Goal: Find specific page/section: Find specific page/section

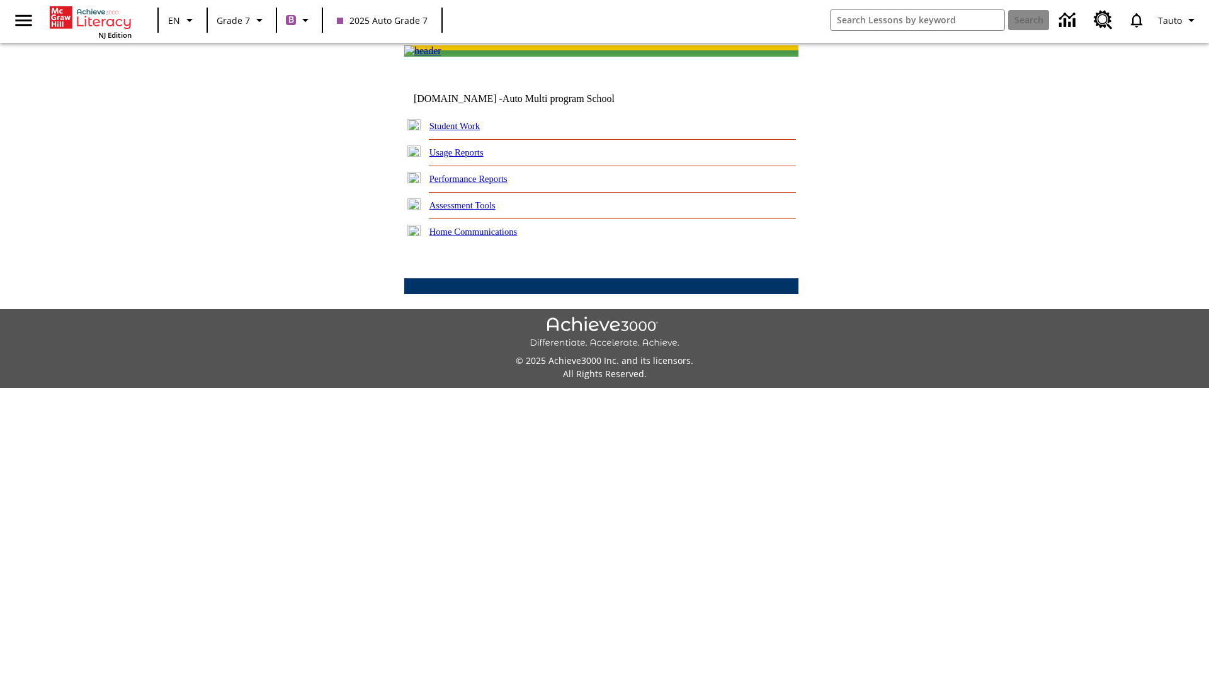
click at [463, 131] on link "Student Work" at bounding box center [455, 126] width 50 height 10
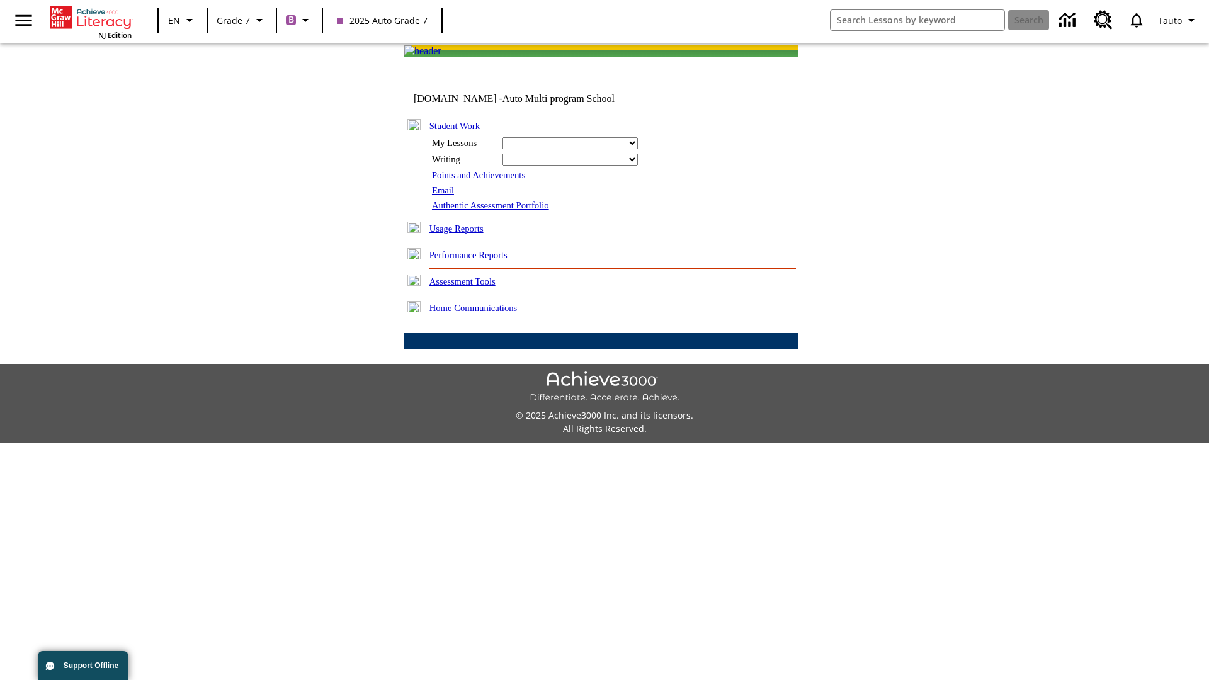
click at [444, 195] on link "Email" at bounding box center [443, 190] width 22 height 10
